Goal: Transaction & Acquisition: Obtain resource

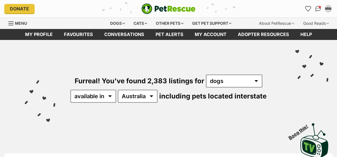
select select "WA"
click at [118, 90] on select "Australia ACT NSW NT QLD SA TAS VIC WA" at bounding box center [138, 96] width 40 height 13
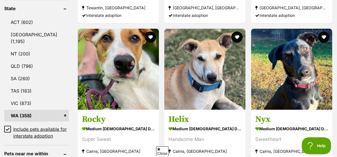
scroll to position [299, 0]
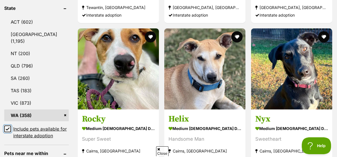
click at [4, 126] on input "Include pets available for interstate adoption" at bounding box center [7, 129] width 7 height 7
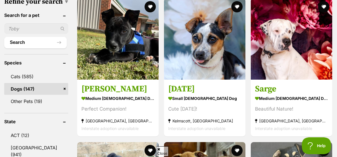
scroll to position [186, 0]
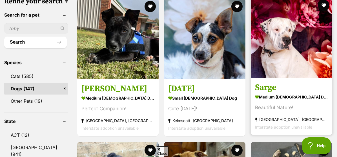
click at [286, 83] on link "Sarge medium male Dog Beautiful Nature! Canning Vale, WA Interstate adoption un…" at bounding box center [291, 106] width 81 height 57
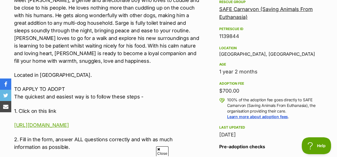
scroll to position [341, 0]
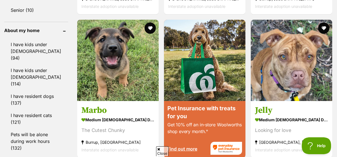
scroll to position [651, 0]
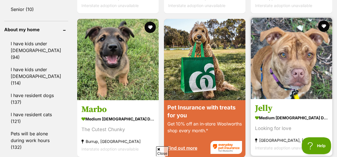
click at [260, 89] on img at bounding box center [291, 58] width 81 height 81
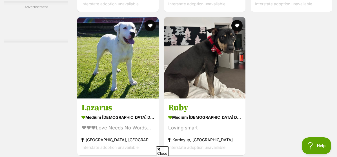
scroll to position [1137, 0]
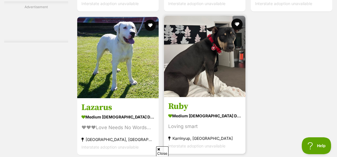
click at [194, 92] on img at bounding box center [204, 56] width 81 height 81
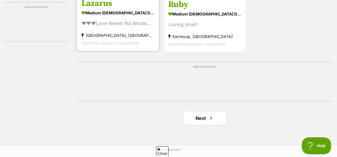
scroll to position [1249, 0]
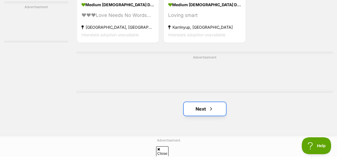
click at [209, 109] on span "Next page" at bounding box center [211, 109] width 6 height 7
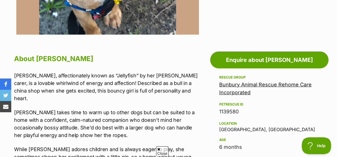
scroll to position [266, 0]
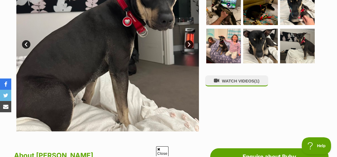
scroll to position [169, 0]
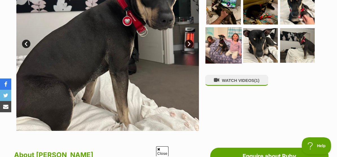
click at [222, 43] on img at bounding box center [224, 45] width 36 height 36
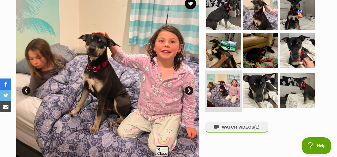
scroll to position [120, 0]
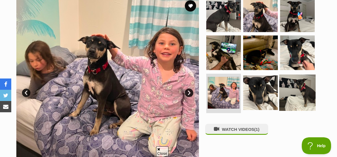
click at [287, 89] on img at bounding box center [297, 93] width 36 height 36
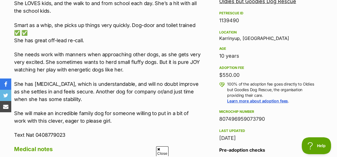
scroll to position [381, 0]
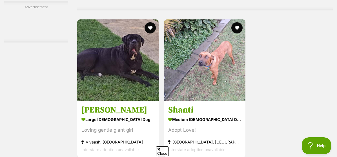
scroll to position [1189, 0]
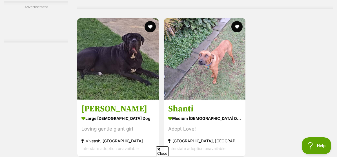
click at [208, 109] on h3 "Shanti" at bounding box center [204, 109] width 73 height 11
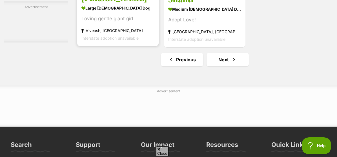
scroll to position [1303, 0]
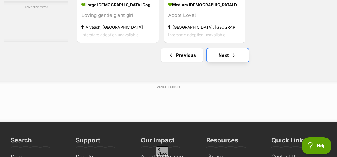
click at [234, 54] on span "Next page" at bounding box center [234, 55] width 6 height 7
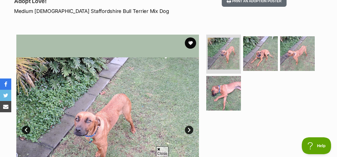
scroll to position [82, 0]
click at [249, 58] on img at bounding box center [260, 54] width 36 height 36
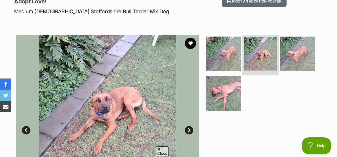
scroll to position [99, 0]
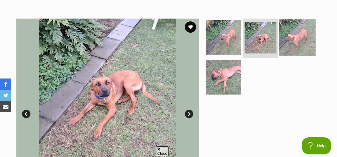
click at [304, 35] on img at bounding box center [297, 37] width 36 height 36
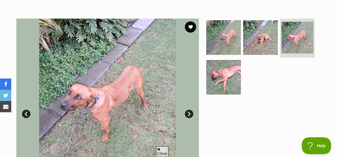
click at [244, 62] on ul at bounding box center [263, 59] width 116 height 80
click at [217, 76] on img at bounding box center [224, 77] width 36 height 36
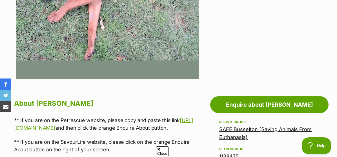
scroll to position [227, 0]
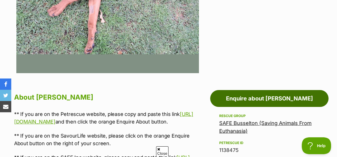
click at [256, 99] on link "Enquire about Shanti" at bounding box center [269, 98] width 118 height 17
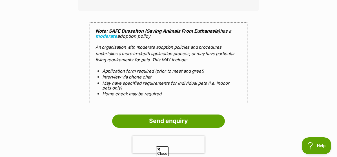
scroll to position [560, 0]
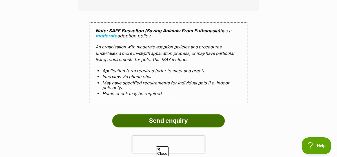
click at [194, 127] on input "Send enquiry" at bounding box center [168, 120] width 113 height 13
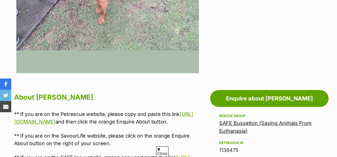
scroll to position [227, 0]
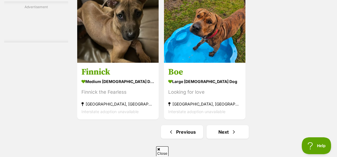
scroll to position [1279, 0]
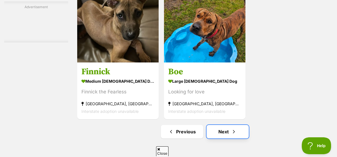
click at [226, 131] on link "Next" at bounding box center [228, 132] width 42 height 14
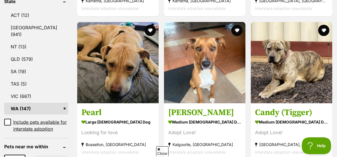
scroll to position [308, 0]
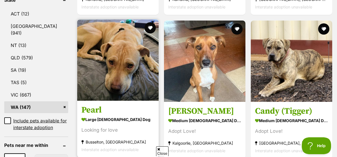
click at [133, 118] on strong "large [DEMOGRAPHIC_DATA] Dog" at bounding box center [117, 120] width 73 height 8
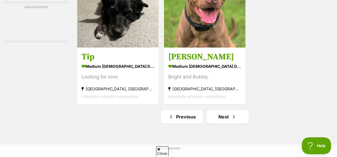
scroll to position [1260, 0]
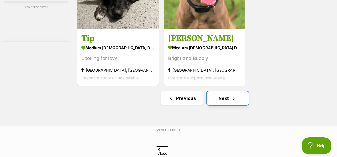
click at [215, 98] on link "Next" at bounding box center [228, 99] width 42 height 14
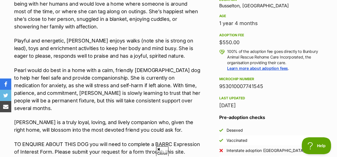
scroll to position [394, 0]
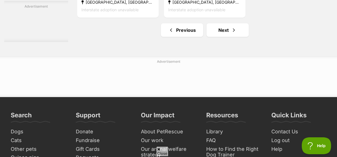
scroll to position [1329, 0]
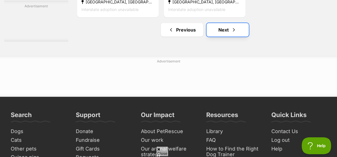
click at [231, 31] on link "Next" at bounding box center [228, 30] width 42 height 14
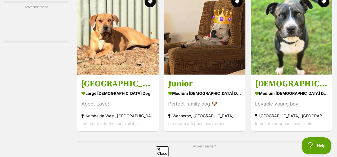
scroll to position [1070, 0]
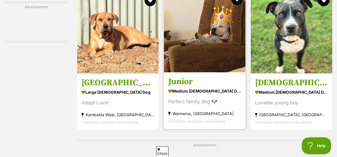
click at [214, 85] on h3 "Junior" at bounding box center [204, 82] width 73 height 11
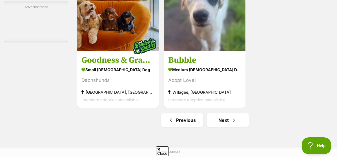
scroll to position [1292, 0]
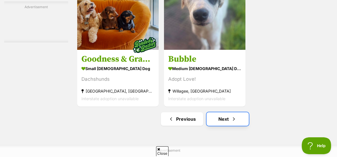
click at [233, 120] on span "Next page" at bounding box center [234, 119] width 6 height 7
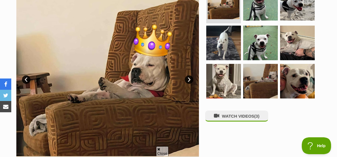
scroll to position [133, 0]
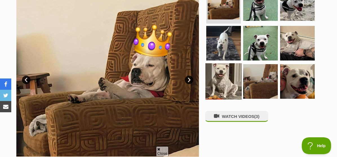
click at [223, 78] on img at bounding box center [224, 81] width 36 height 36
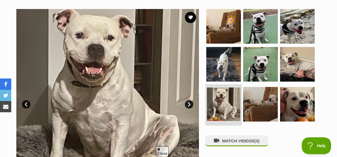
scroll to position [108, 0]
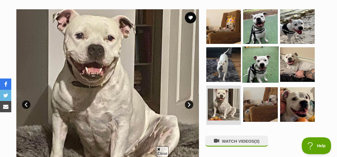
click at [255, 53] on img at bounding box center [260, 65] width 36 height 36
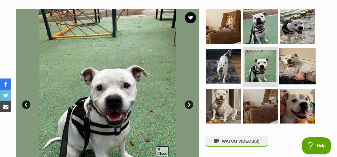
click at [281, 59] on img at bounding box center [297, 66] width 36 height 36
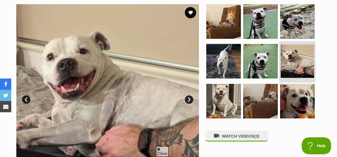
scroll to position [113, 0]
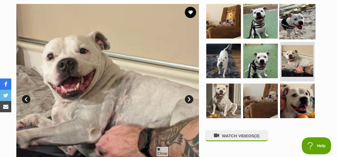
click at [300, 28] on img at bounding box center [297, 21] width 36 height 36
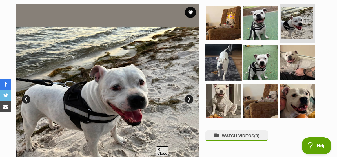
click at [240, 56] on img at bounding box center [224, 63] width 36 height 36
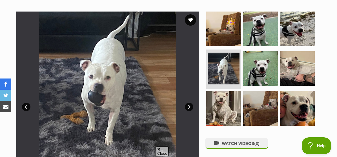
scroll to position [105, 0]
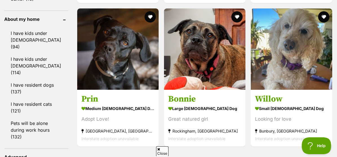
scroll to position [661, 0]
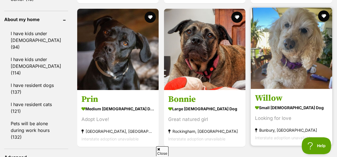
click at [282, 72] on img at bounding box center [291, 48] width 81 height 81
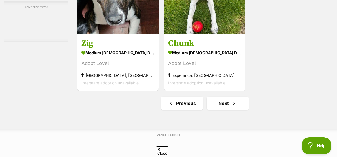
scroll to position [1256, 0]
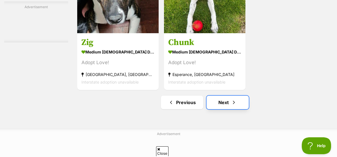
click at [222, 101] on link "Next" at bounding box center [228, 103] width 42 height 14
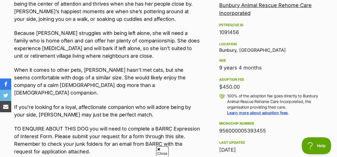
scroll to position [345, 0]
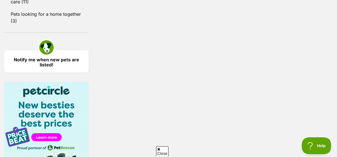
scroll to position [783, 0]
